Goal: Find contact information: Find contact information

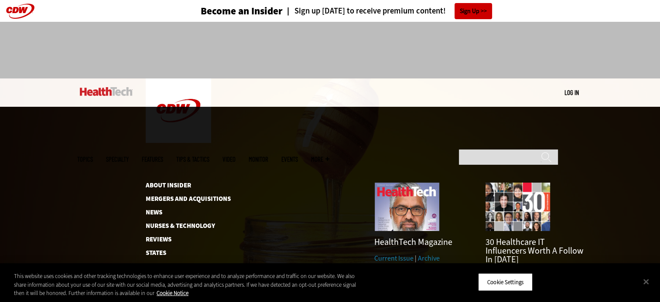
click at [329, 156] on span "More" at bounding box center [320, 159] width 18 height 7
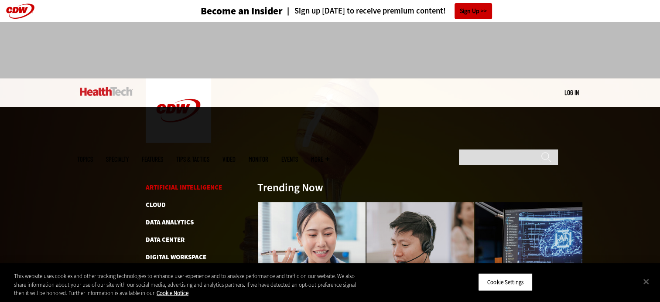
click at [159, 183] on link "Artificial Intelligence" at bounding box center [184, 187] width 76 height 9
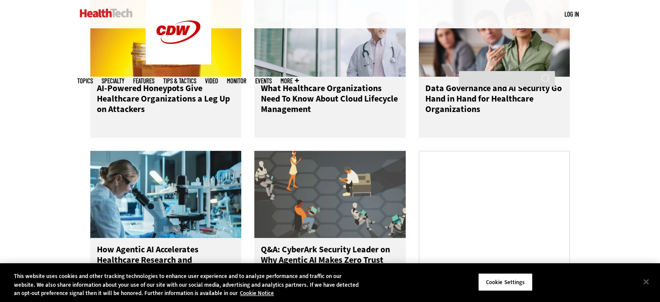
scroll to position [450, 0]
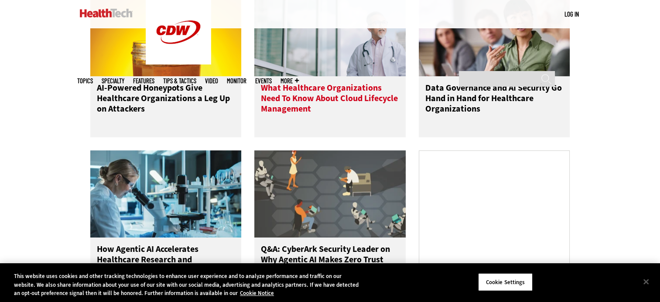
click at [327, 104] on h3 "What Healthcare Organizations Need To Know About Cloud Lifecycle Management" at bounding box center [330, 100] width 138 height 35
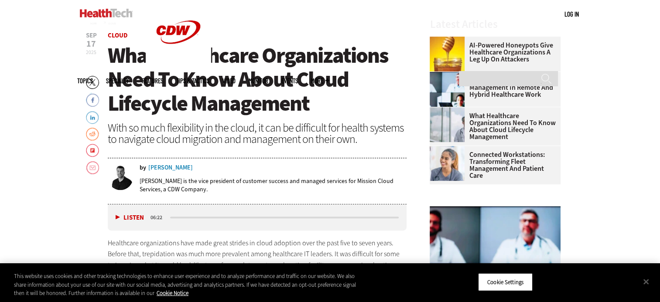
scroll to position [312, 0]
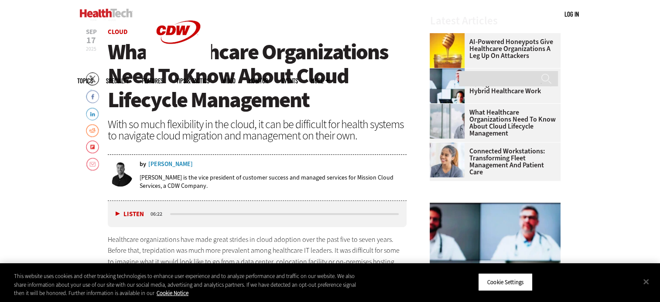
click at [162, 161] on div "JP Pagluica" at bounding box center [170, 164] width 44 height 6
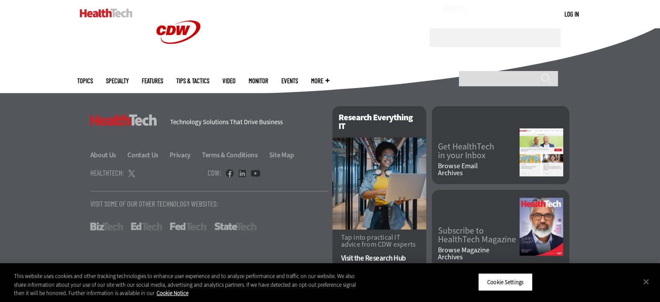
scroll to position [2269, 0]
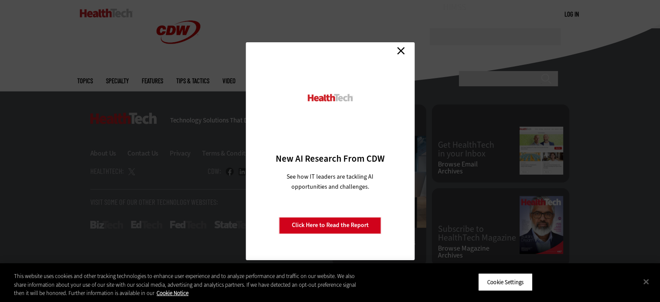
click at [400, 48] on link "Close" at bounding box center [400, 50] width 13 height 13
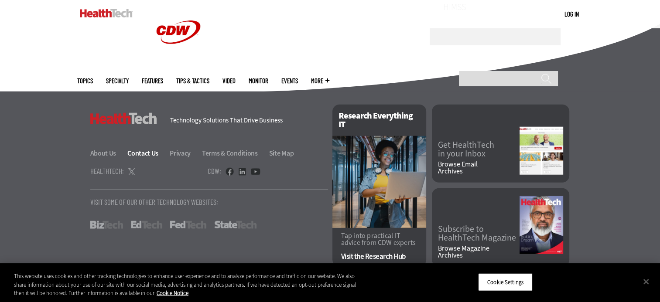
click at [149, 150] on link "Contact Us" at bounding box center [147, 153] width 41 height 9
